Goal: Transaction & Acquisition: Purchase product/service

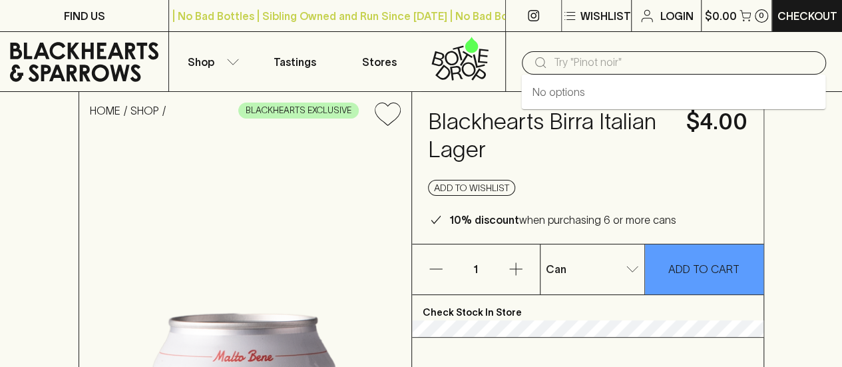
click at [576, 57] on input "text" at bounding box center [684, 62] width 261 height 21
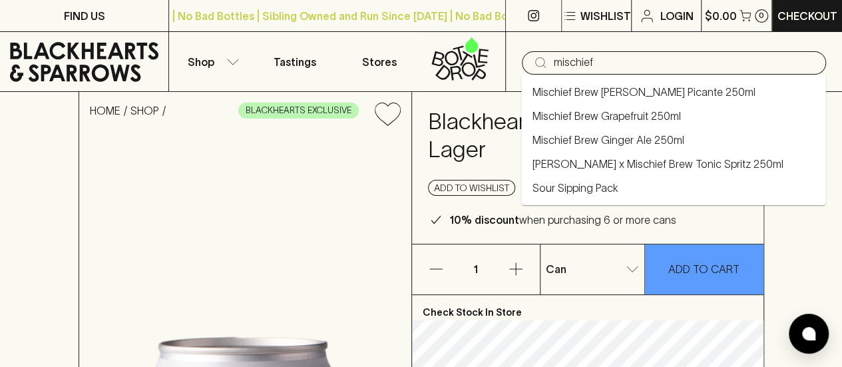
type input "mischief"
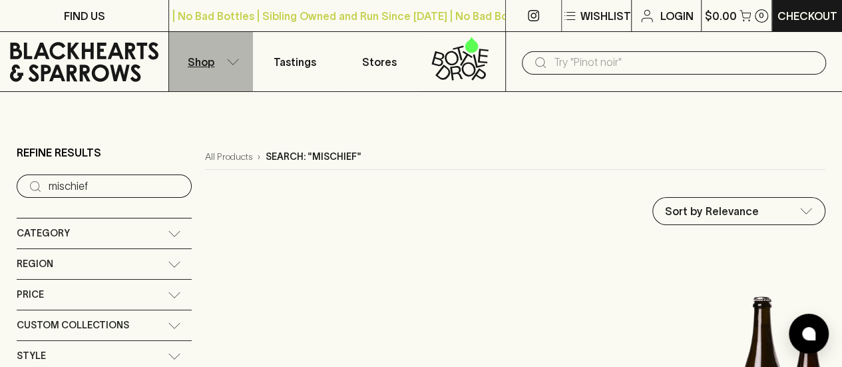
click at [216, 61] on button "Shop" at bounding box center [211, 61] width 84 height 59
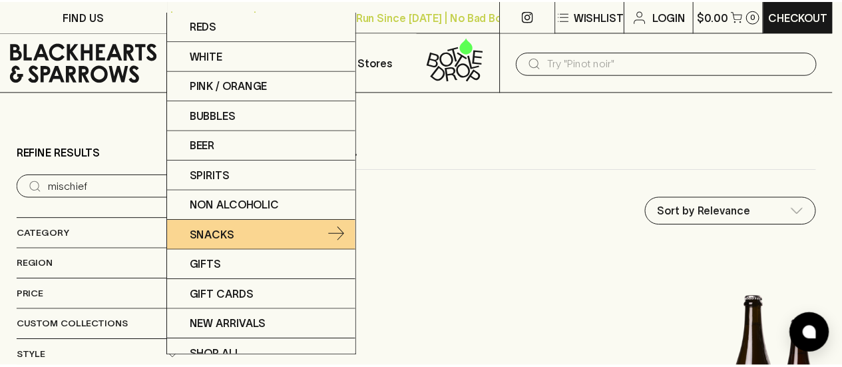
scroll to position [11, 0]
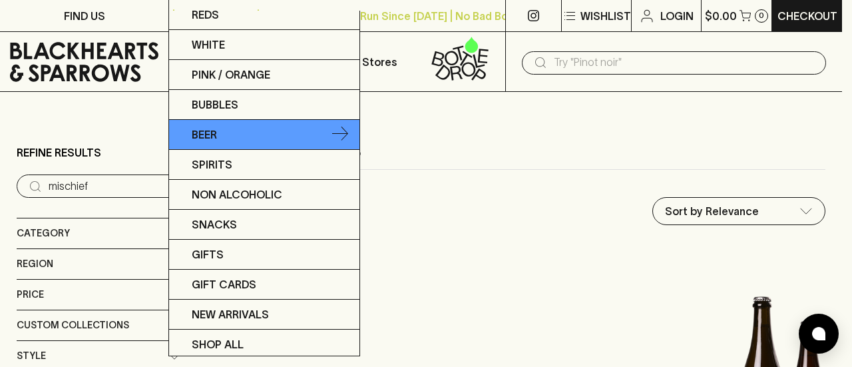
click at [282, 127] on link "Beer" at bounding box center [264, 135] width 190 height 30
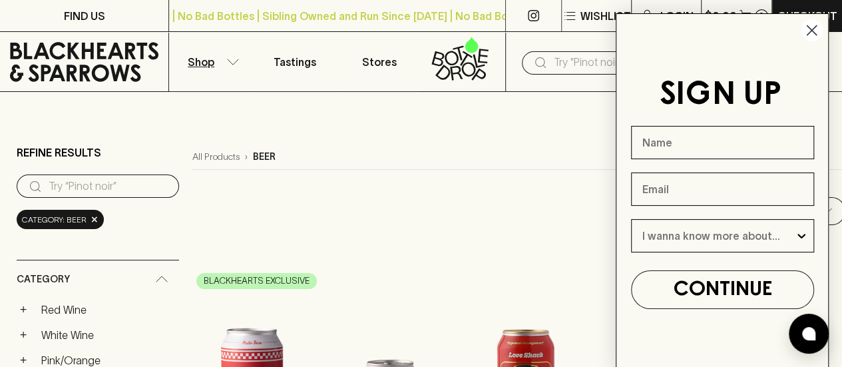
scroll to position [130, 0]
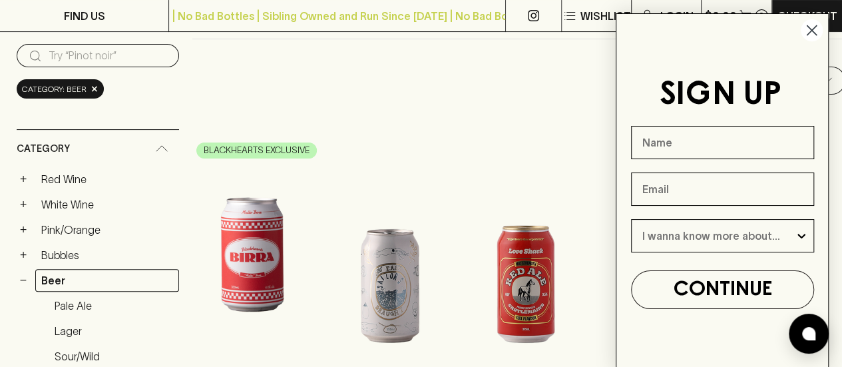
click at [808, 25] on circle "Close dialog" at bounding box center [811, 30] width 22 height 22
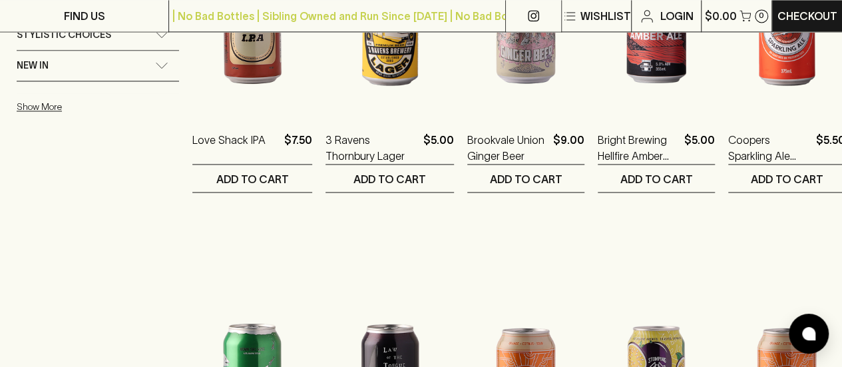
scroll to position [1097, 0]
